Goal: Find specific page/section: Find specific page/section

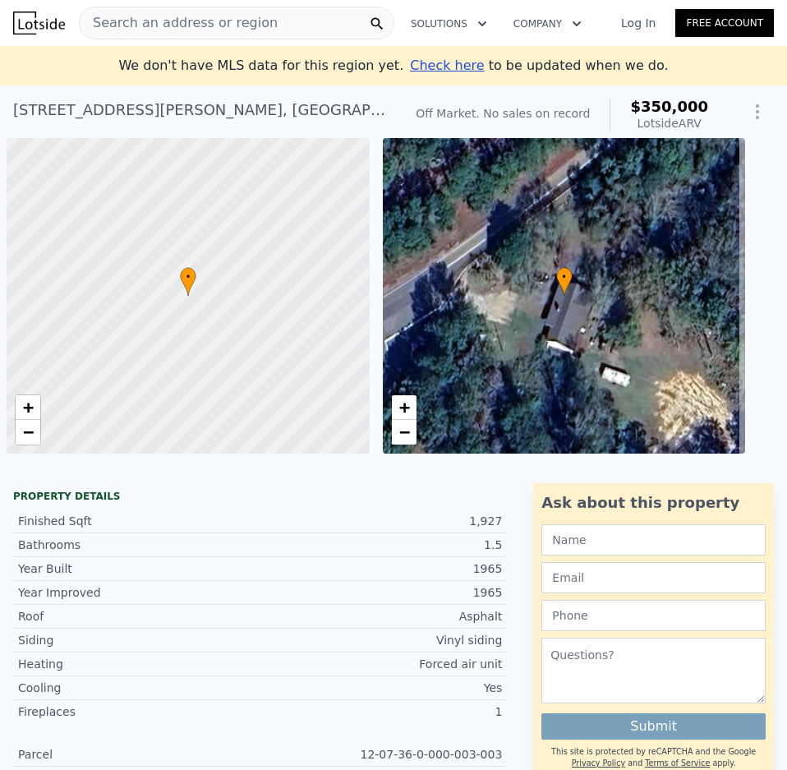
scroll to position [0, 7]
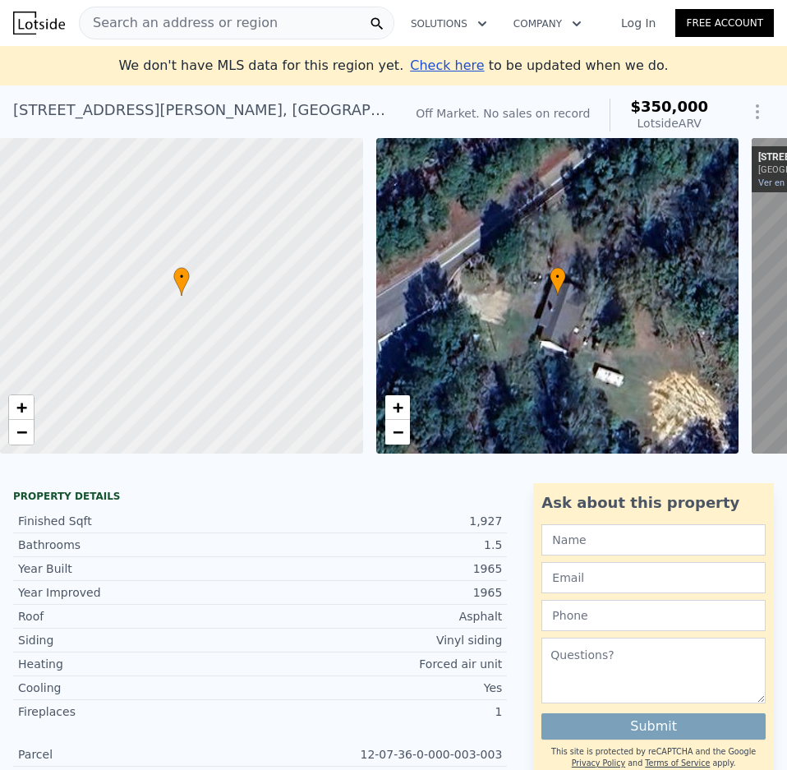
click at [213, 21] on span "Search an address or region" at bounding box center [179, 23] width 198 height 20
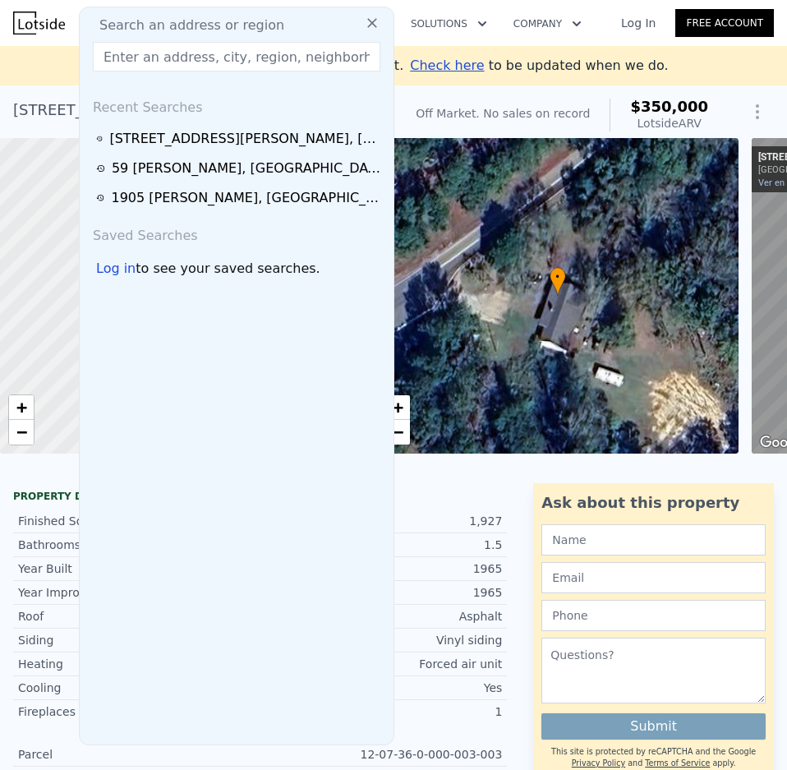
click at [178, 54] on input "text" at bounding box center [236, 57] width 287 height 30
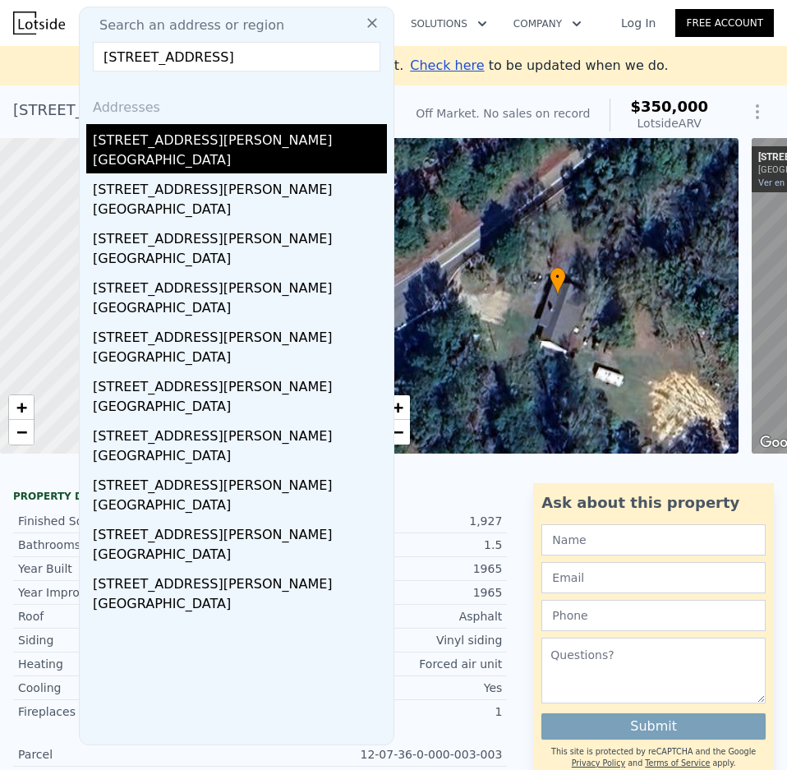
type input "[STREET_ADDRESS]"
click at [108, 158] on div "[GEOGRAPHIC_DATA]" at bounding box center [240, 161] width 294 height 23
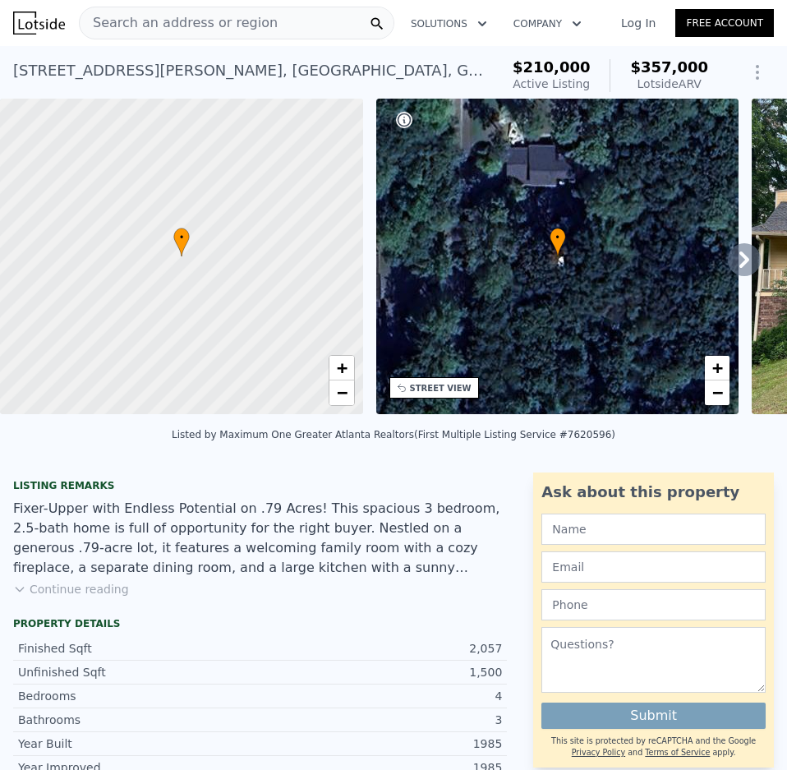
click at [180, 24] on span "Search an address or region" at bounding box center [179, 23] width 198 height 20
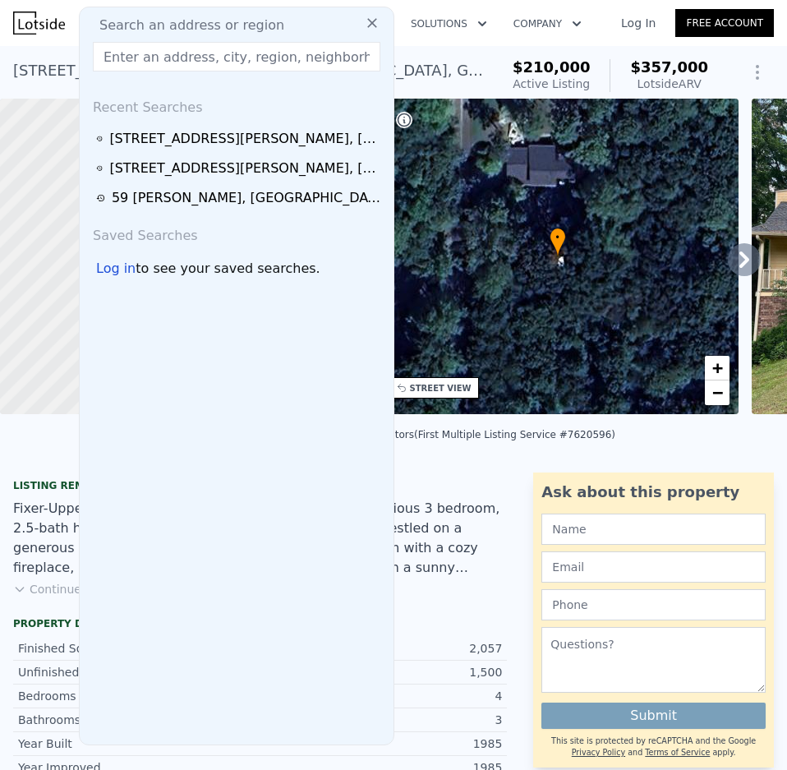
click at [168, 57] on input "text" at bounding box center [236, 57] width 287 height 30
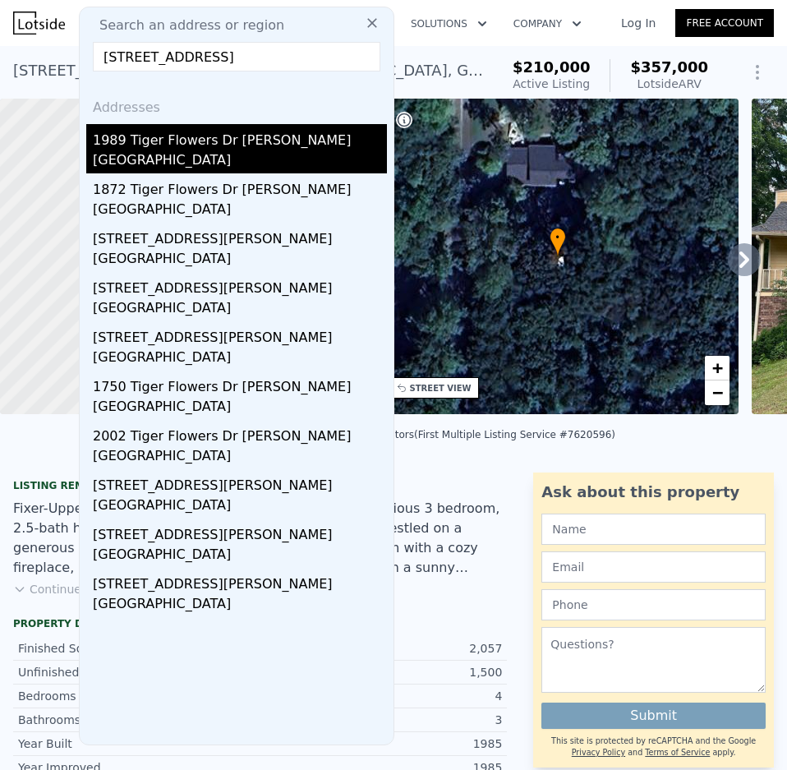
type input "[STREET_ADDRESS]"
click at [133, 162] on div "[GEOGRAPHIC_DATA]" at bounding box center [240, 161] width 294 height 23
